Goal: Information Seeking & Learning: Learn about a topic

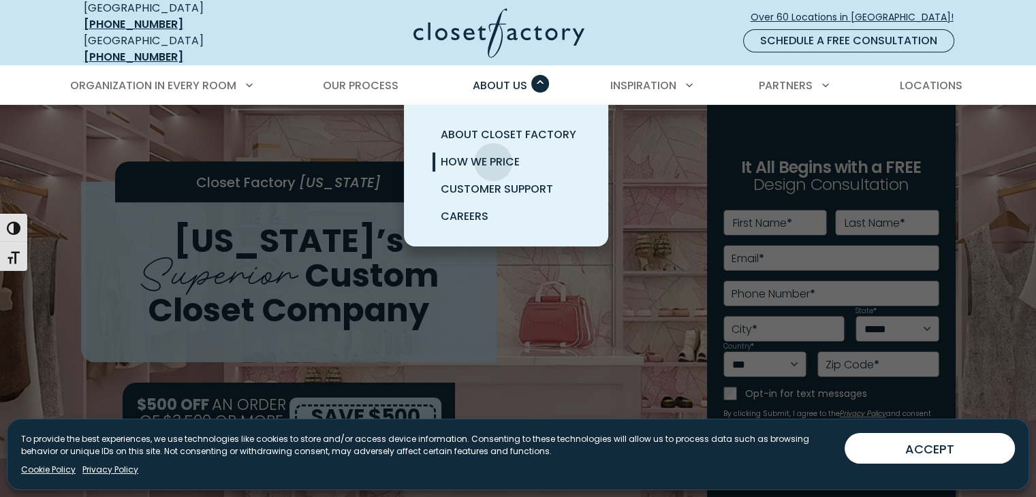
click at [493, 154] on span "How We Price" at bounding box center [480, 162] width 79 height 16
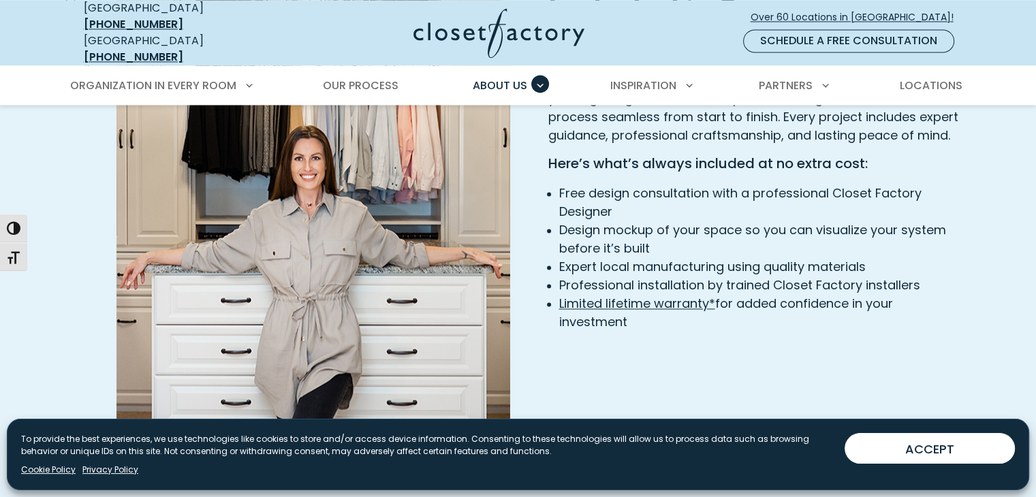
scroll to position [2077, 0]
